Goal: Find specific page/section: Find specific page/section

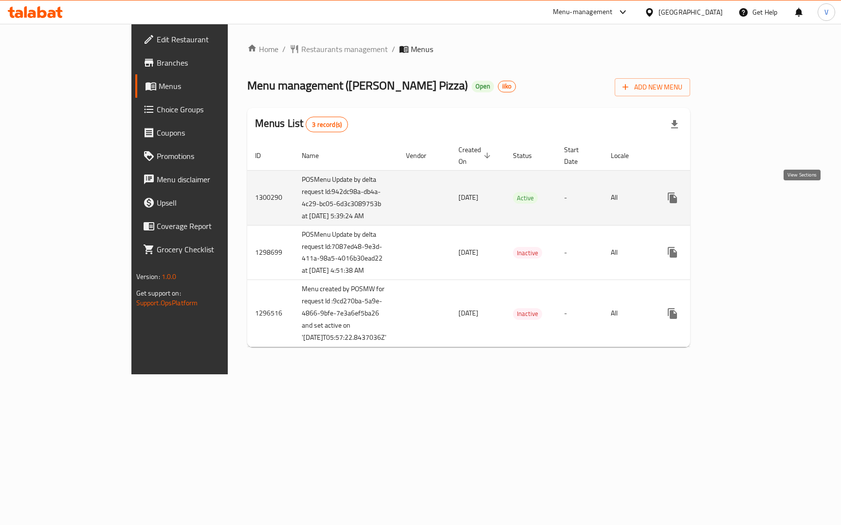
click at [748, 198] on icon "enhanced table" at bounding box center [743, 198] width 12 height 12
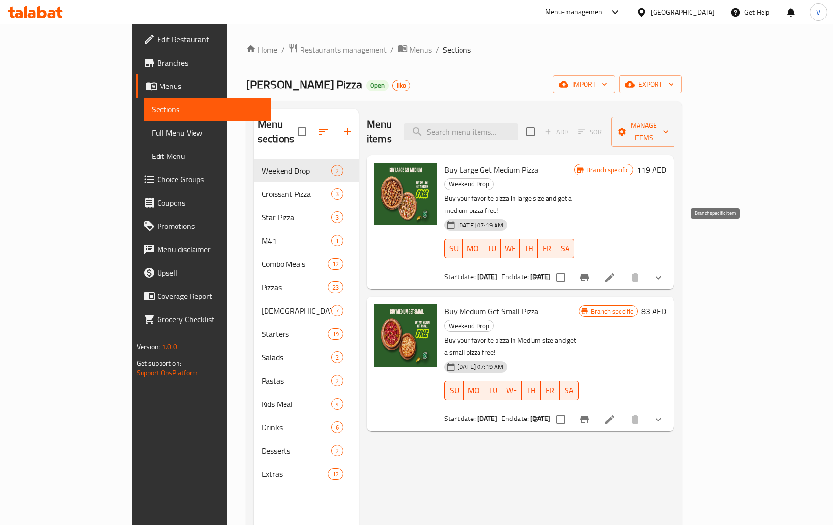
click at [589, 274] on icon "Branch-specific-item" at bounding box center [584, 278] width 9 height 8
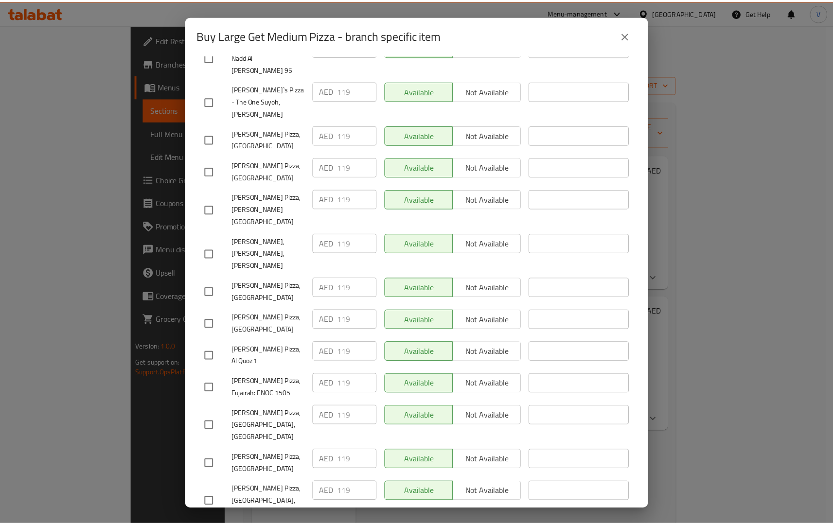
scroll to position [3102, 0]
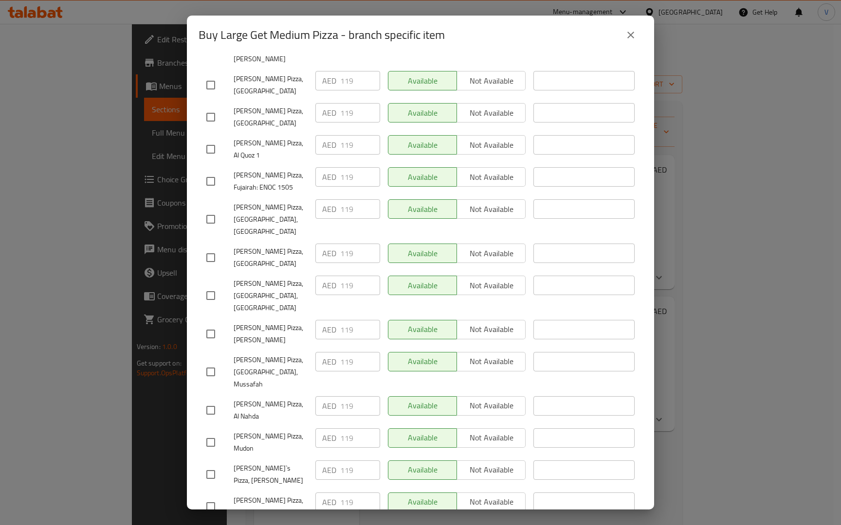
click at [741, 457] on div "Buy Large Get Medium Pizza - branch specific item Buy Large Get Medium Pizza Bu…" at bounding box center [420, 262] width 841 height 525
click at [637, 33] on button "close" at bounding box center [630, 34] width 23 height 23
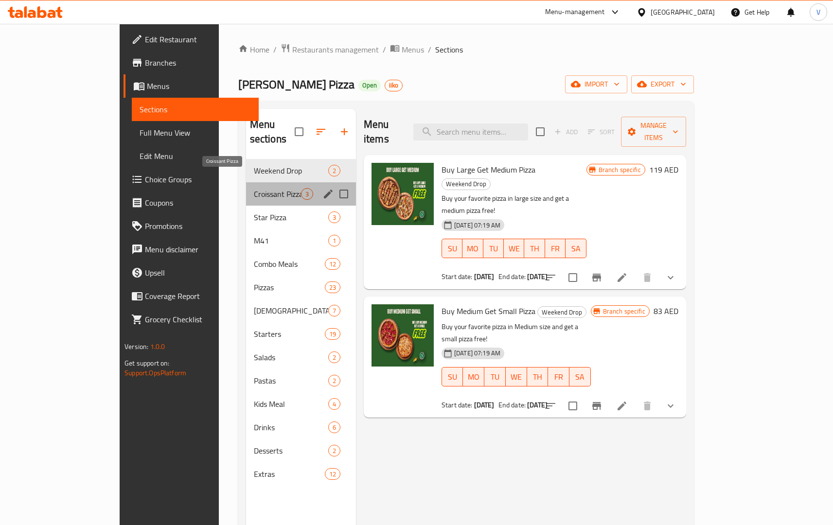
click at [254, 188] on span "Croissant Pizza" at bounding box center [277, 194] width 47 height 12
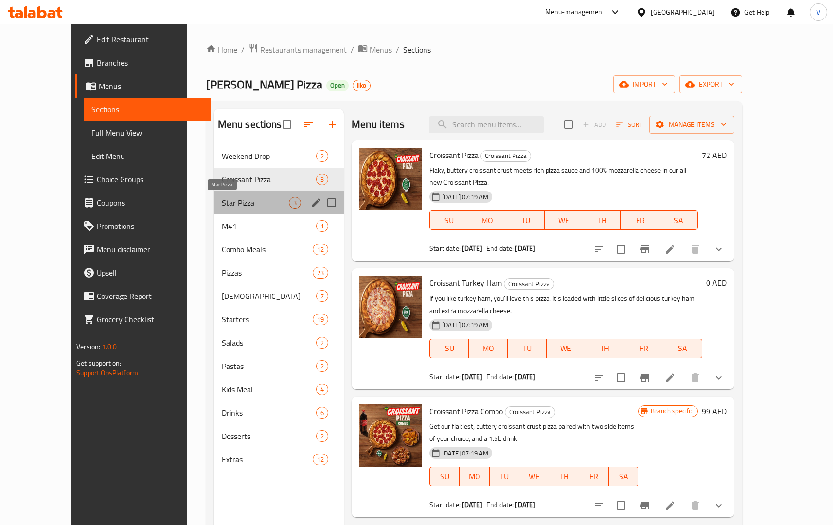
click at [222, 207] on span "Star Pizza" at bounding box center [255, 203] width 67 height 12
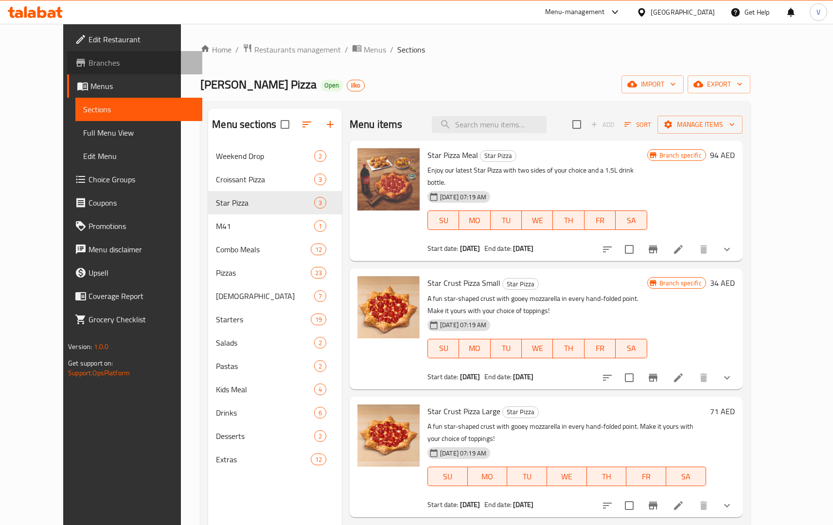
click at [89, 57] on span "Branches" at bounding box center [142, 63] width 106 height 12
